Goal: Information Seeking & Learning: Check status

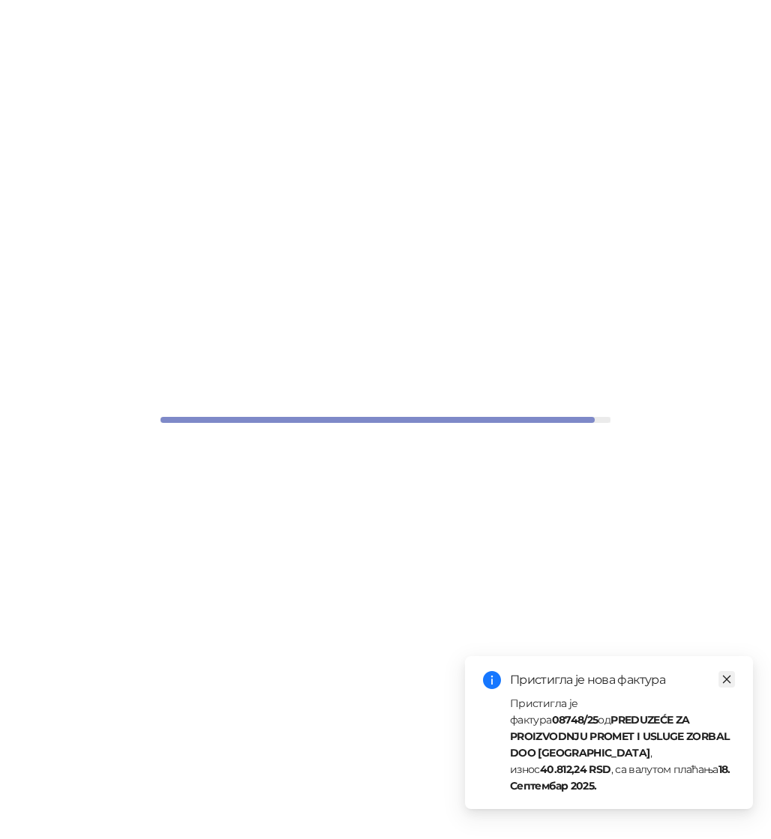
click at [727, 685] on icon "close" at bounding box center [726, 679] width 10 height 10
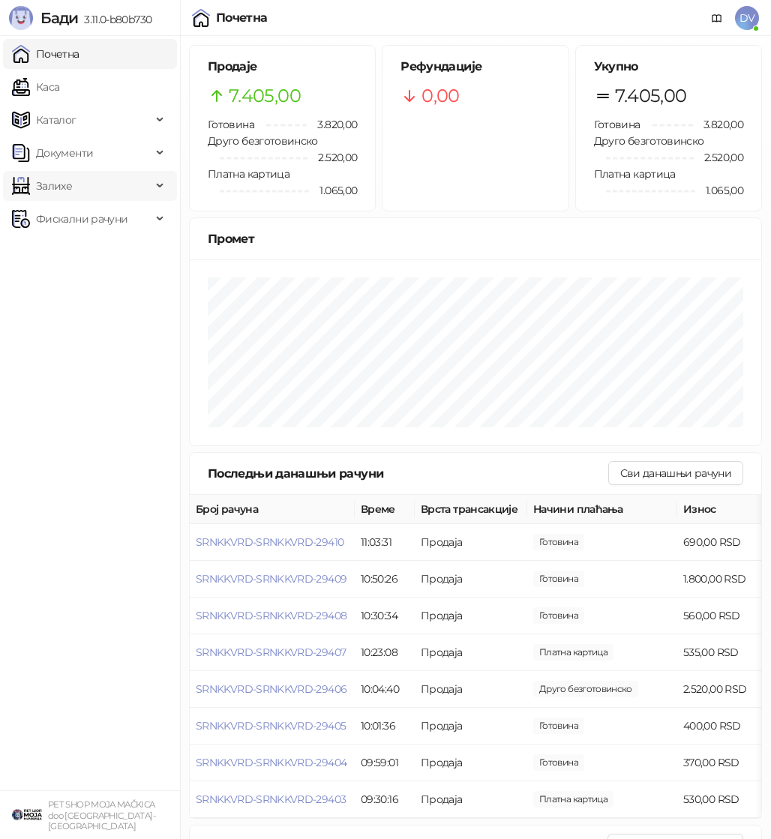
click at [78, 183] on span "Залихе" at bounding box center [81, 186] width 139 height 30
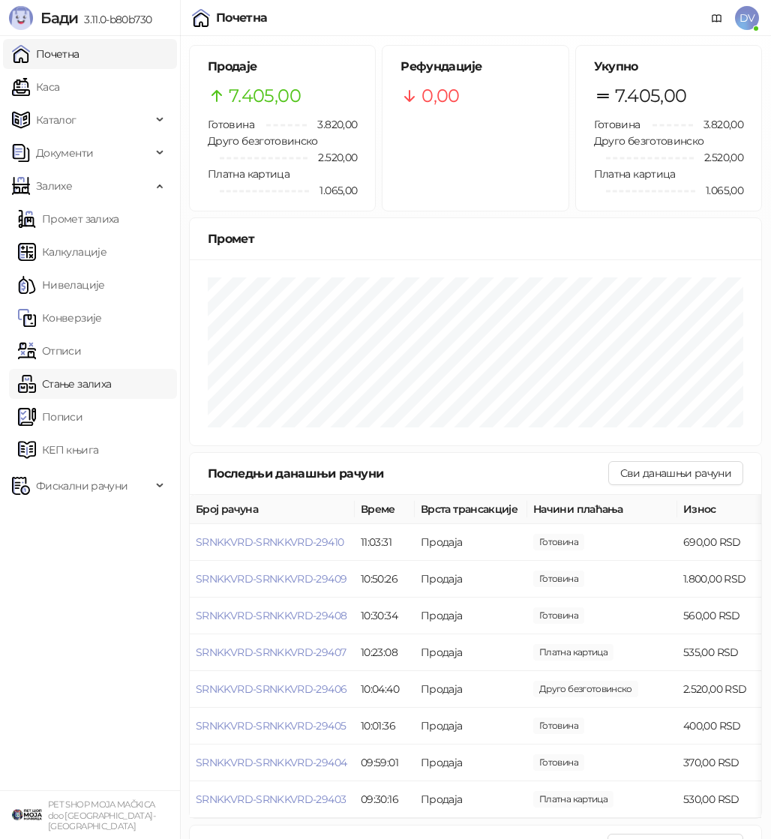
click at [93, 388] on link "Стање залиха" at bounding box center [64, 384] width 93 height 30
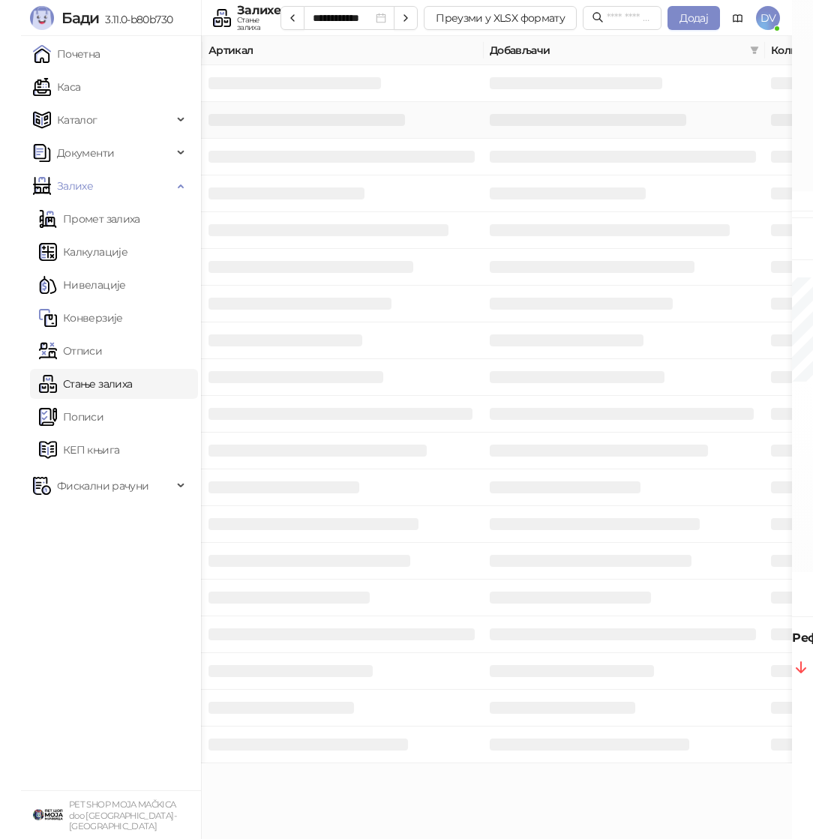
scroll to position [0, 121]
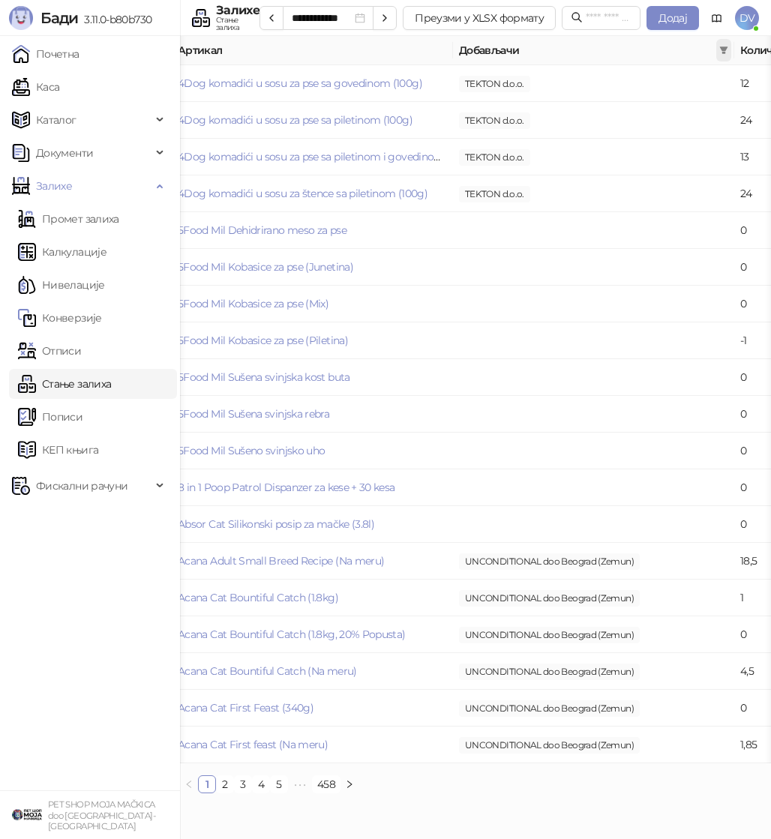
click at [724, 49] on icon "filter" at bounding box center [724, 49] width 8 height 7
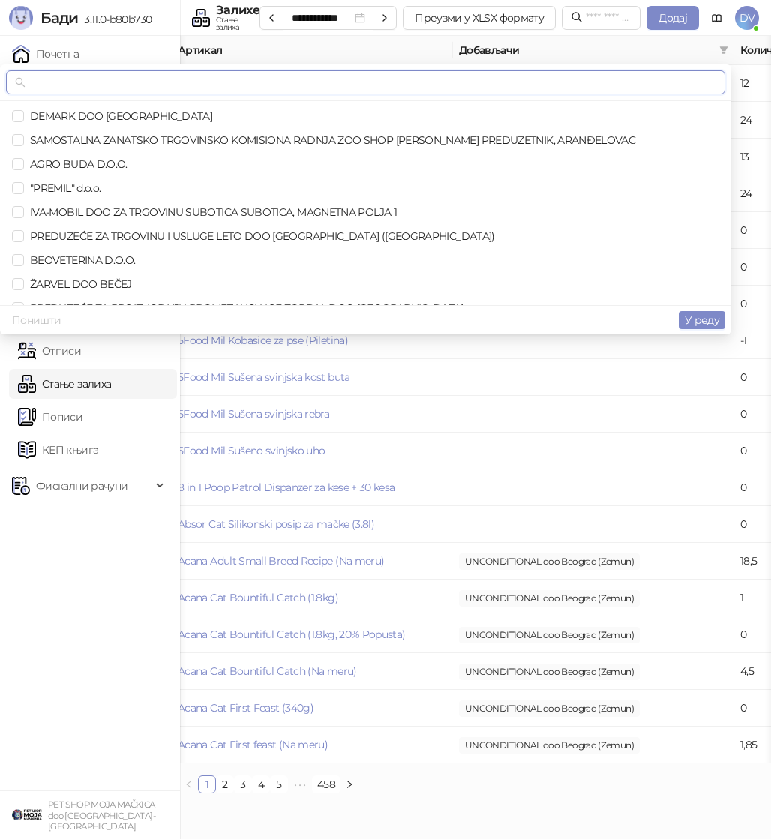
click at [576, 89] on input "text" at bounding box center [372, 82] width 688 height 16
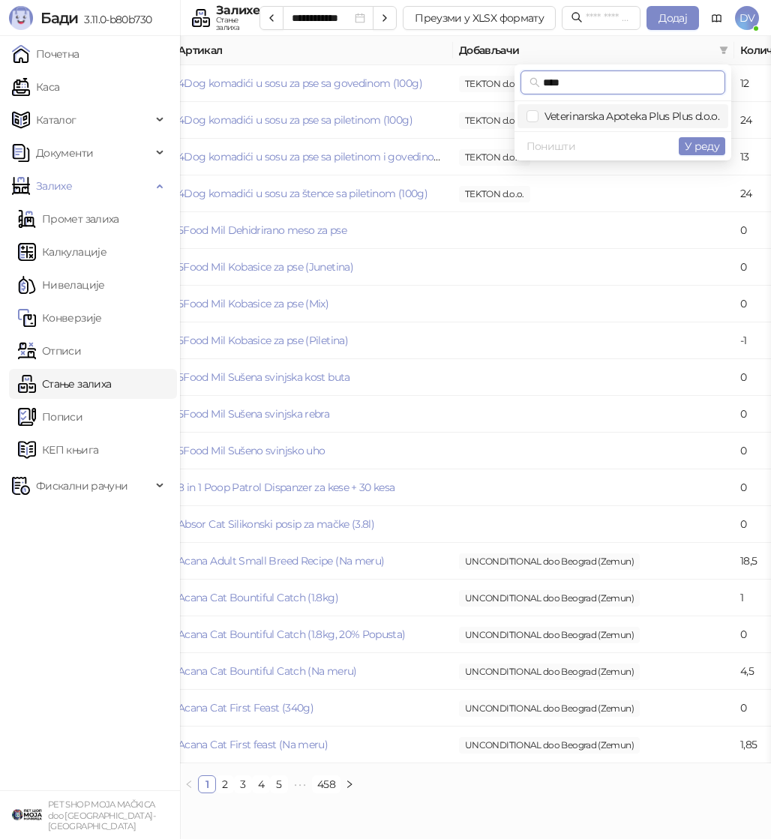
type input "****"
click at [608, 110] on span "Veterinarska Apoteka Plus Plus d.o.o." at bounding box center [628, 115] width 181 height 13
click at [700, 148] on span "У реду" at bounding box center [702, 145] width 34 height 13
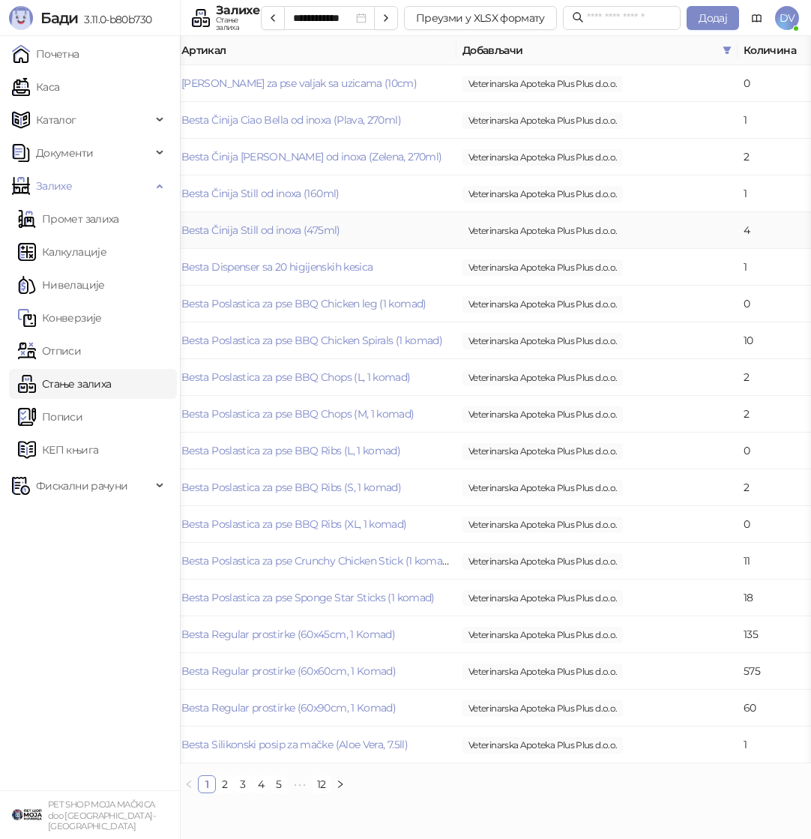
scroll to position [0, 100]
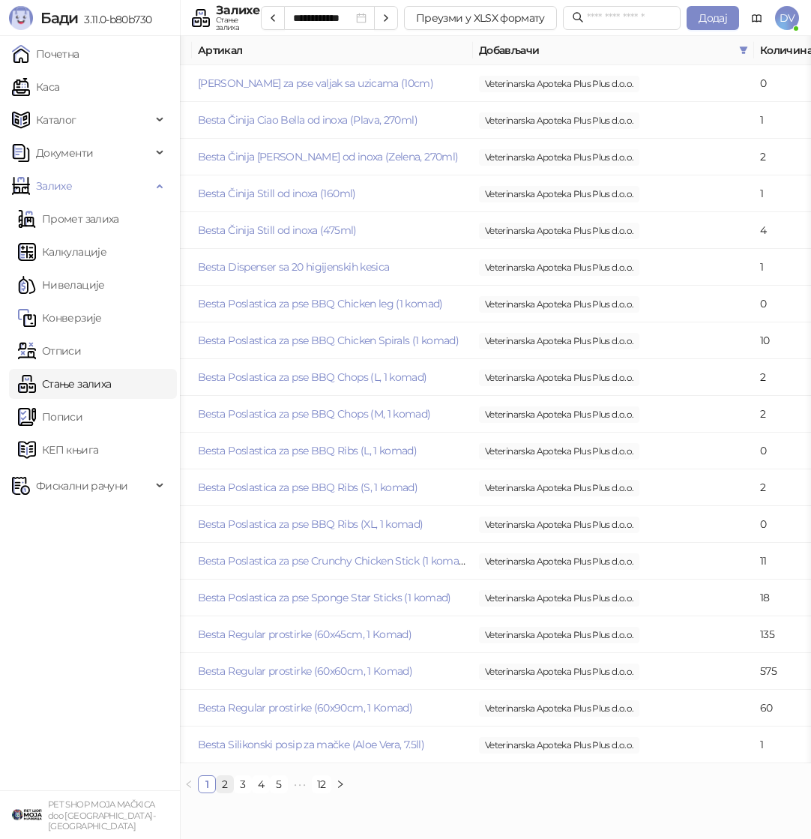
click at [226, 785] on link "2" at bounding box center [225, 784] width 16 height 16
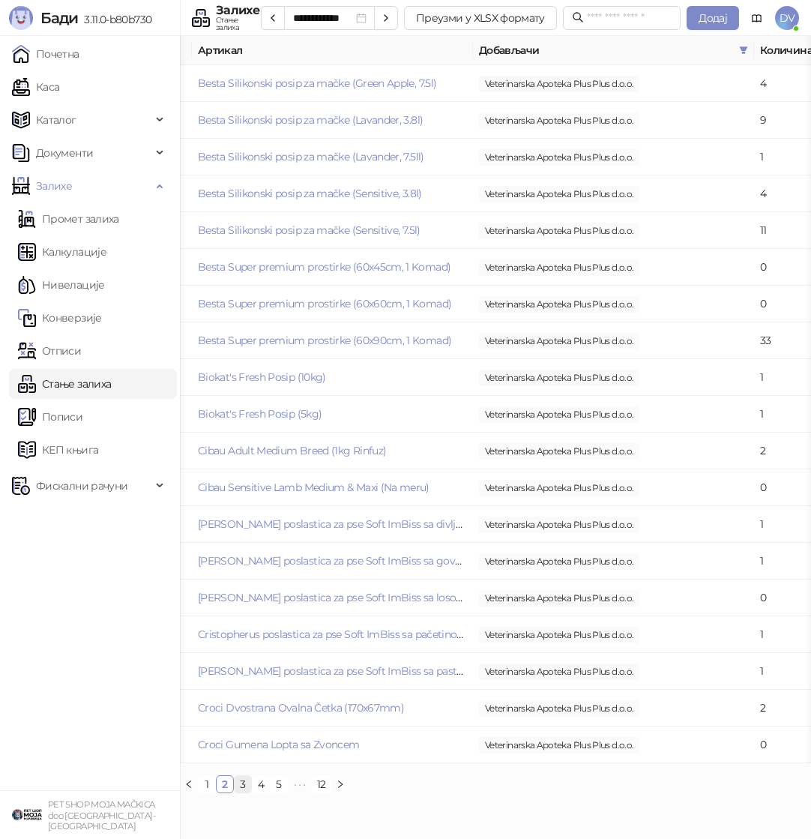
click at [242, 785] on link "3" at bounding box center [243, 784] width 16 height 16
click at [263, 786] on link "4" at bounding box center [261, 784] width 16 height 16
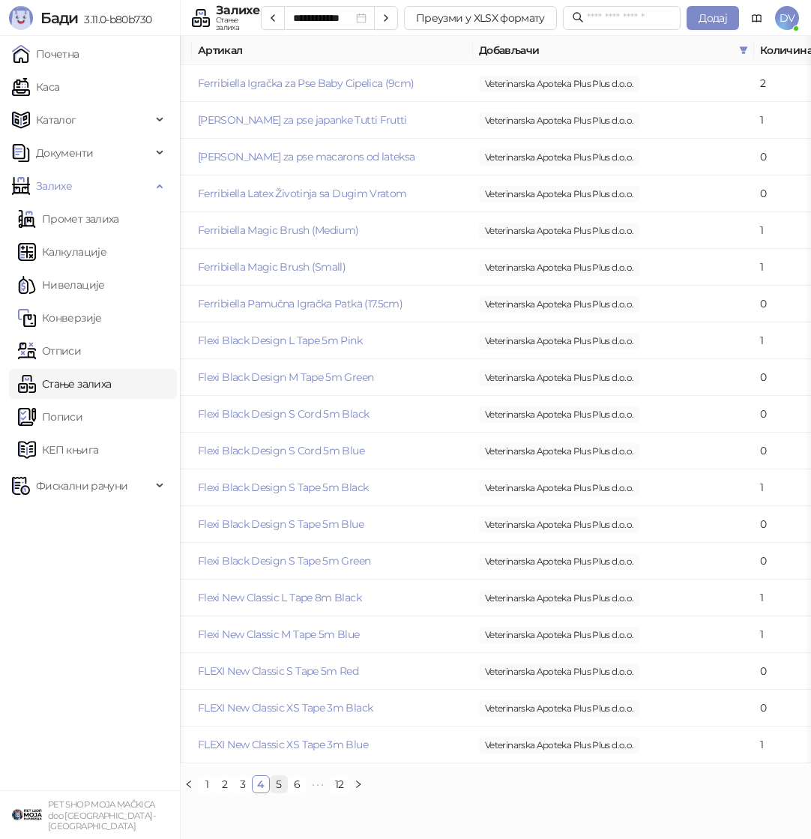
click at [278, 786] on link "5" at bounding box center [279, 784] width 16 height 16
click at [305, 788] on link "6" at bounding box center [303, 784] width 16 height 16
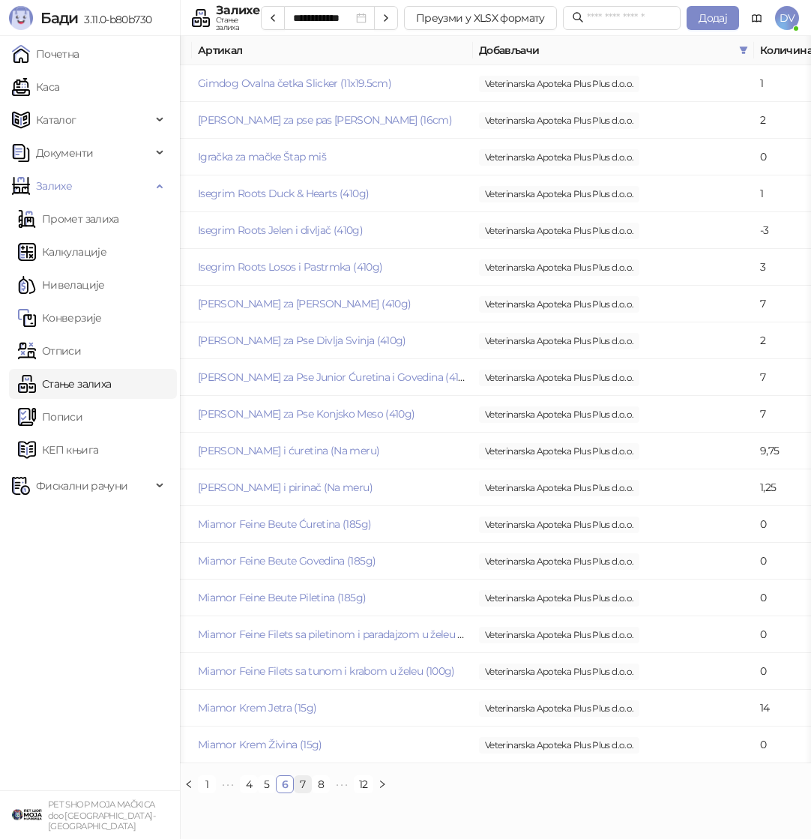
click at [302, 779] on link "7" at bounding box center [303, 784] width 16 height 16
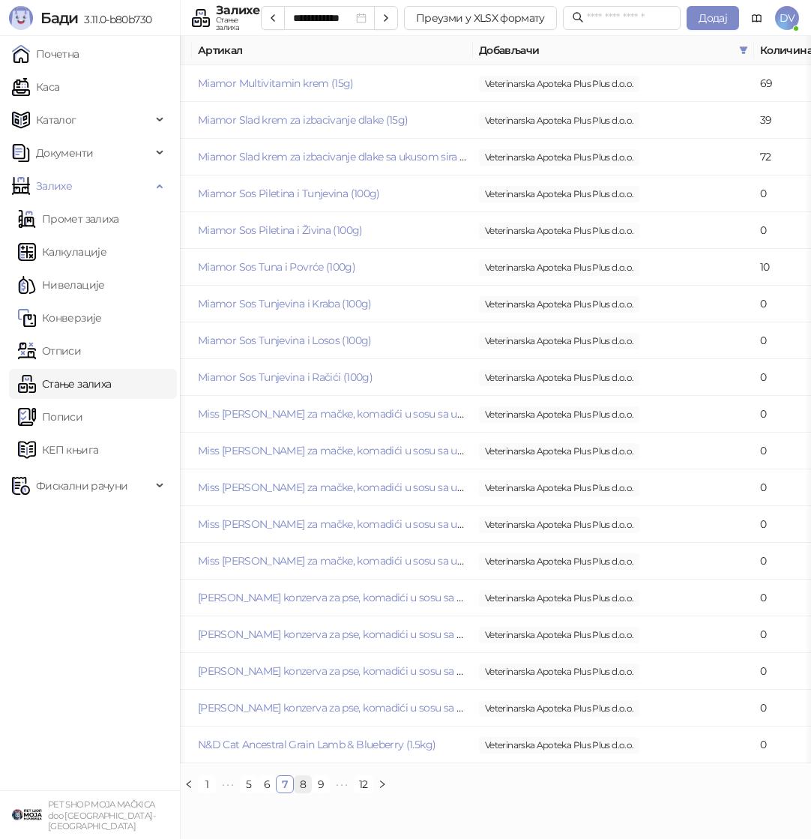
click at [306, 783] on link "8" at bounding box center [303, 784] width 16 height 16
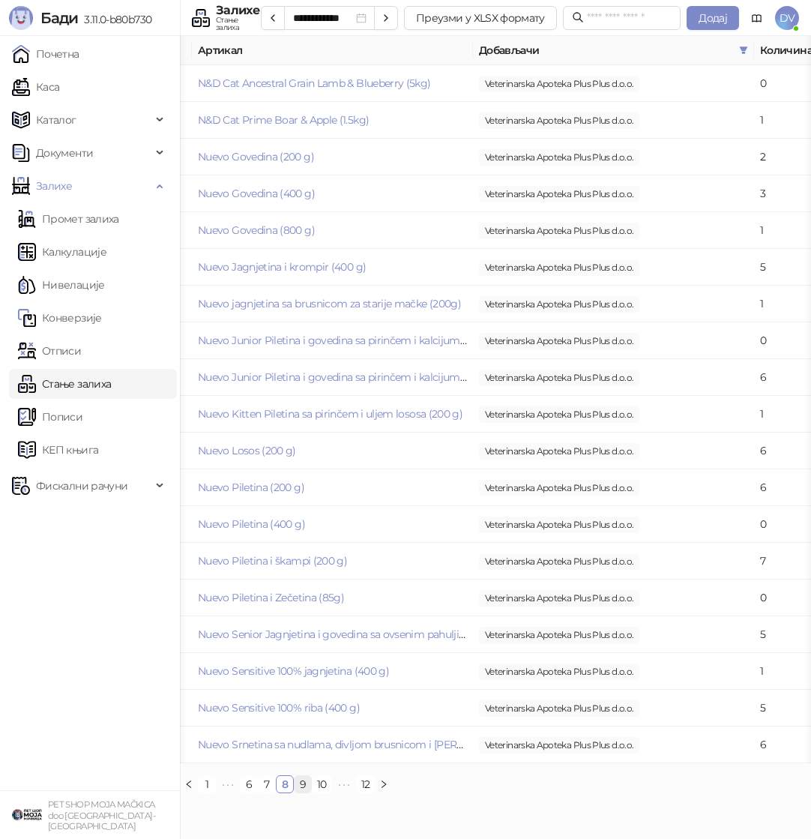
click at [303, 787] on link "9" at bounding box center [303, 784] width 16 height 16
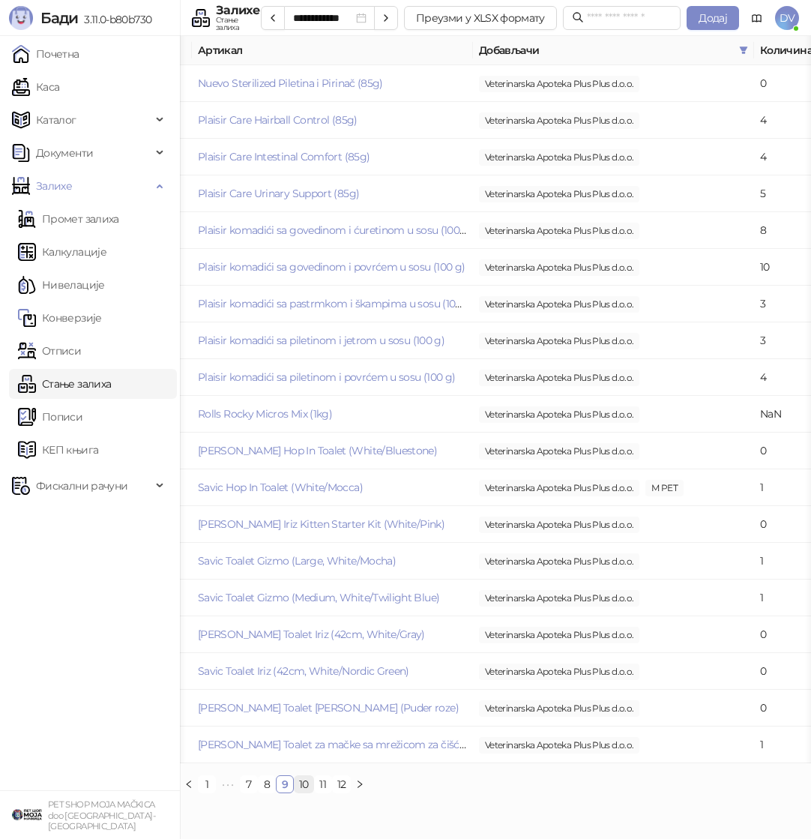
click at [301, 784] on link "10" at bounding box center [304, 784] width 19 height 16
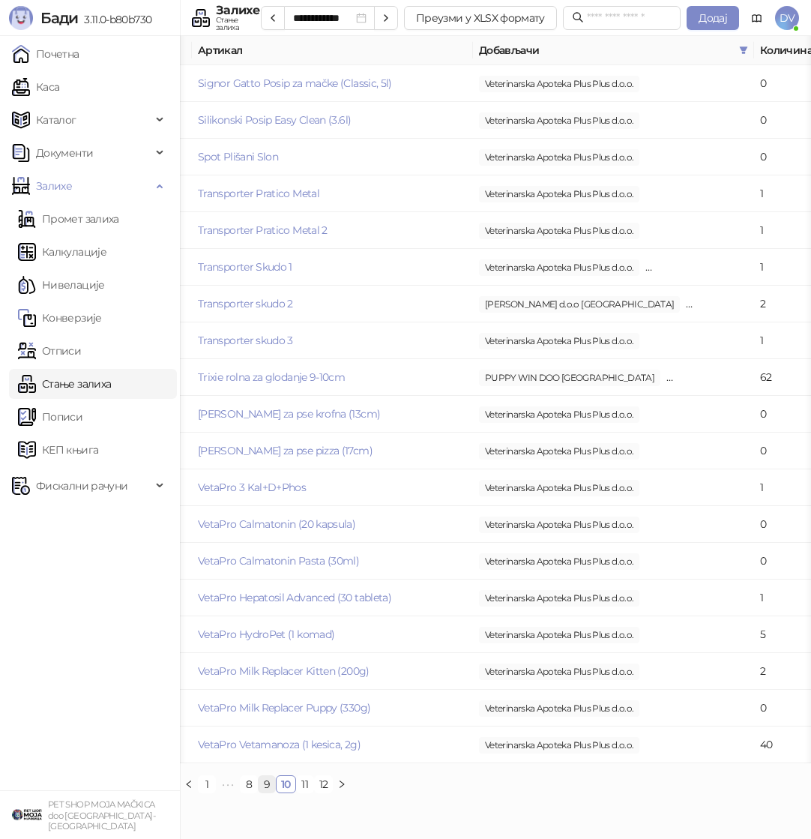
click at [263, 785] on link "9" at bounding box center [267, 784] width 16 height 16
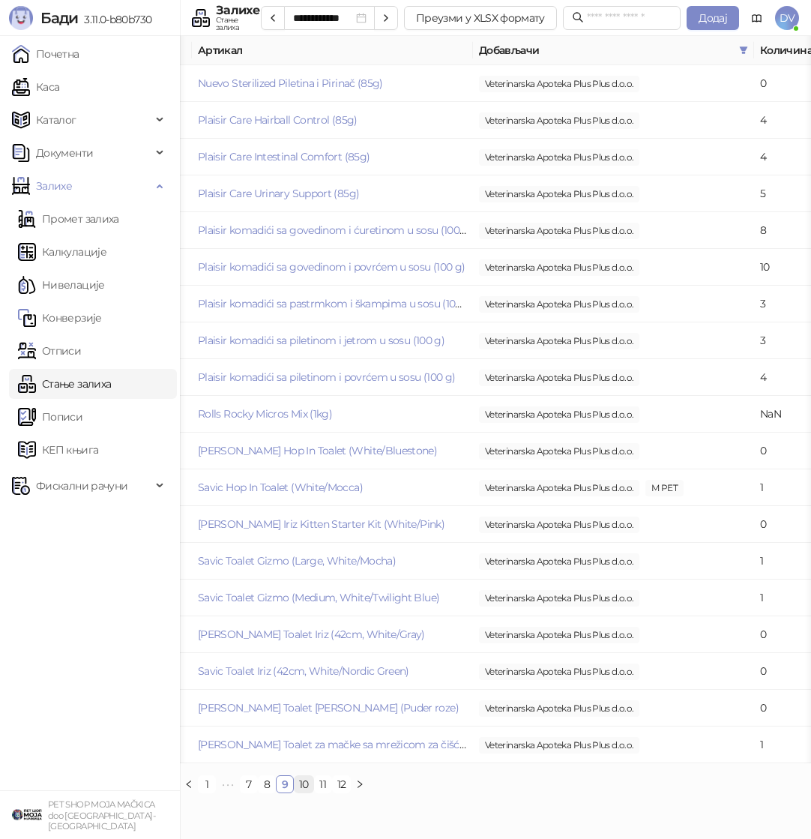
click at [303, 781] on link "10" at bounding box center [304, 784] width 19 height 16
click at [315, 781] on link "11" at bounding box center [323, 784] width 16 height 16
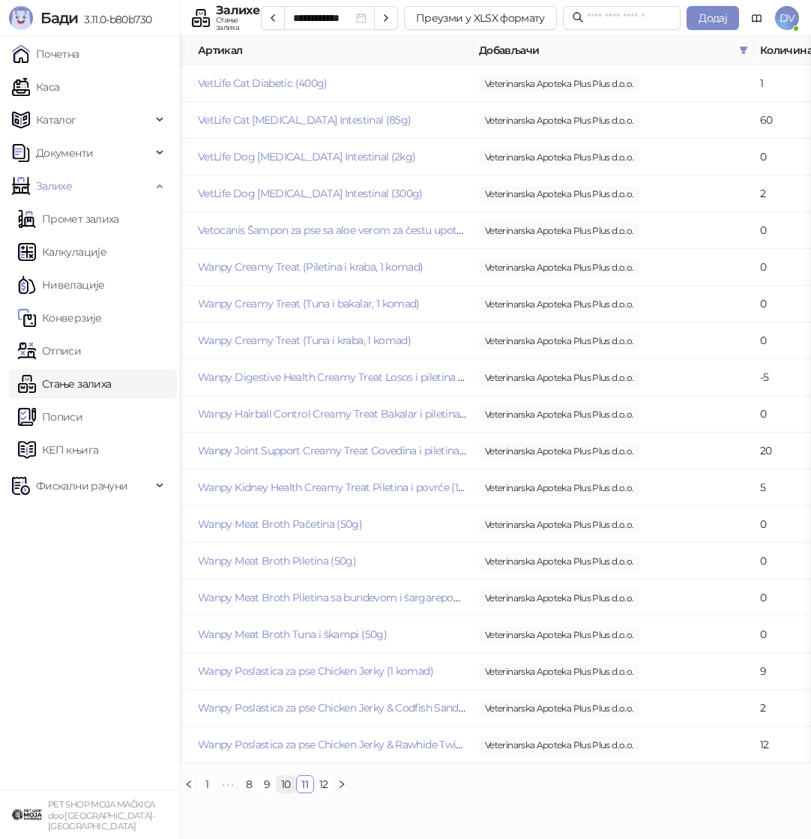
click at [286, 782] on link "10" at bounding box center [286, 784] width 19 height 16
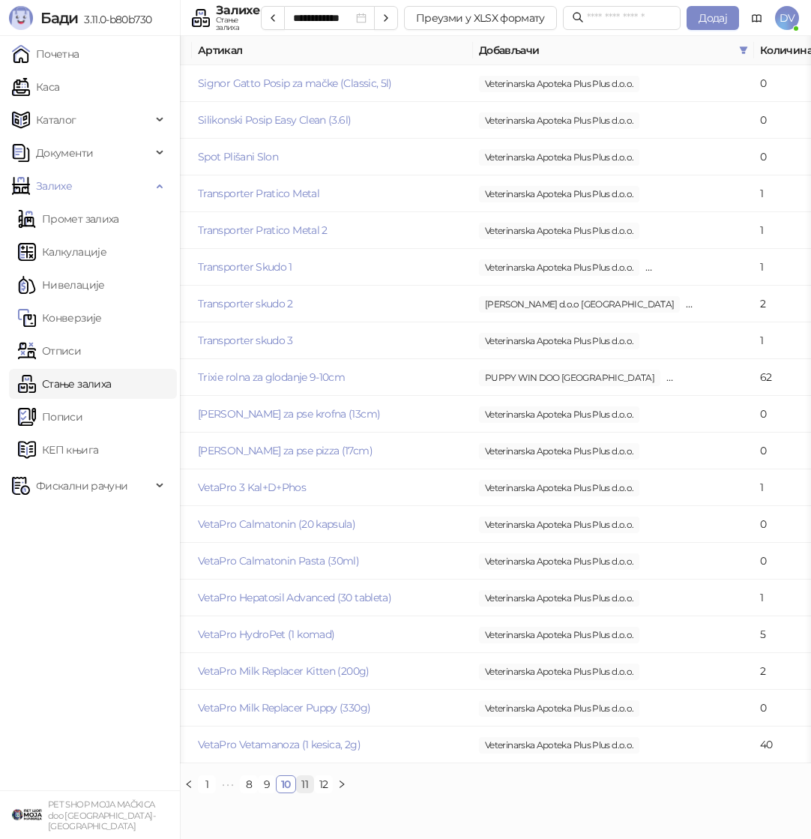
click at [304, 783] on link "11" at bounding box center [305, 784] width 16 height 16
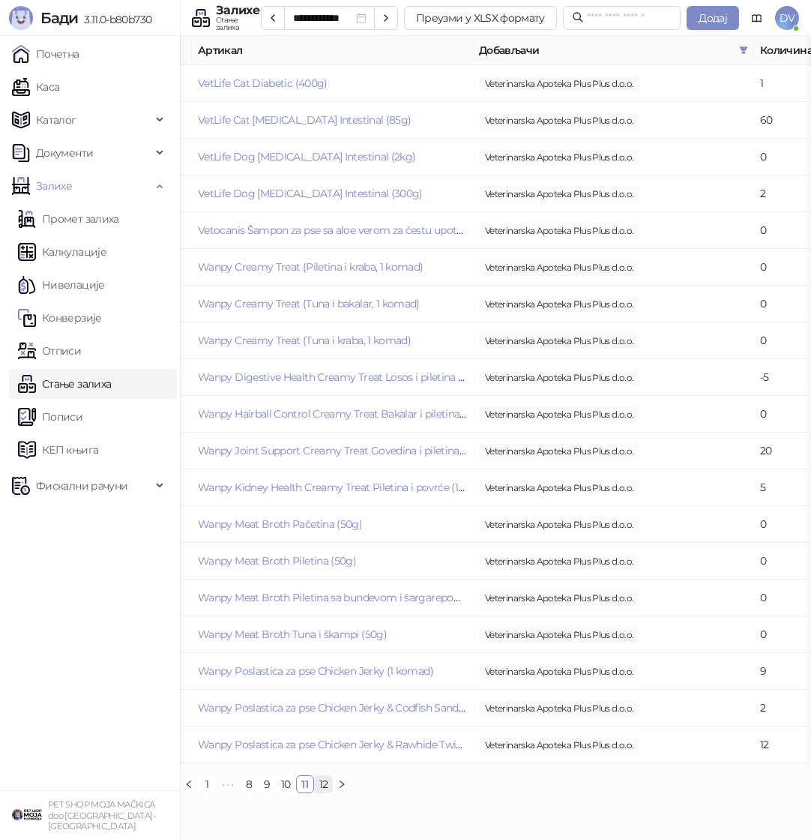
click at [320, 779] on link "12" at bounding box center [324, 784] width 18 height 16
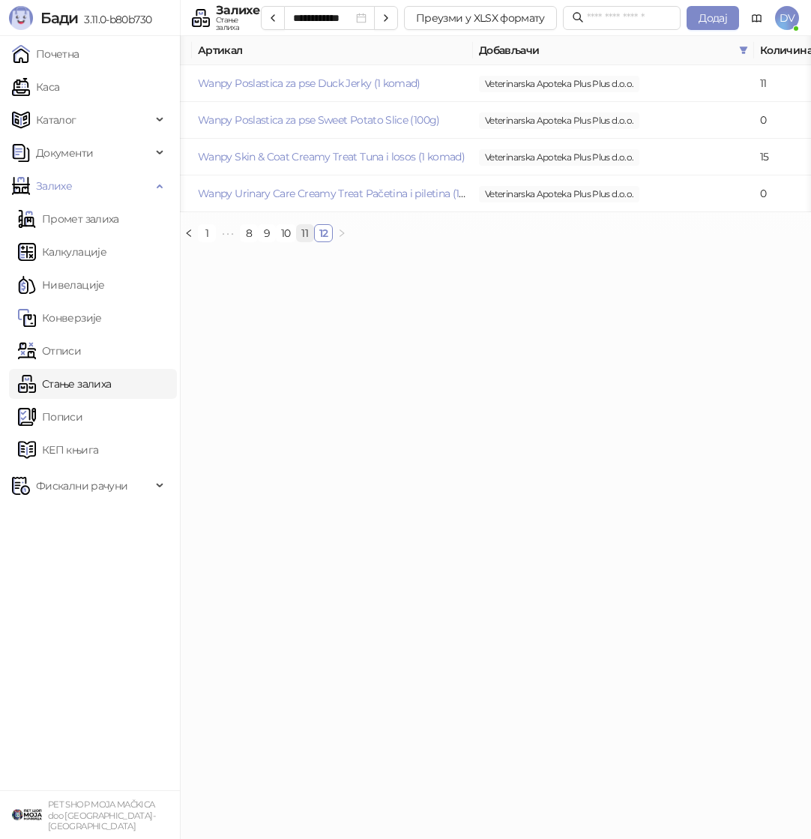
click at [305, 235] on link "11" at bounding box center [305, 233] width 16 height 16
